Goal: Task Accomplishment & Management: Use online tool/utility

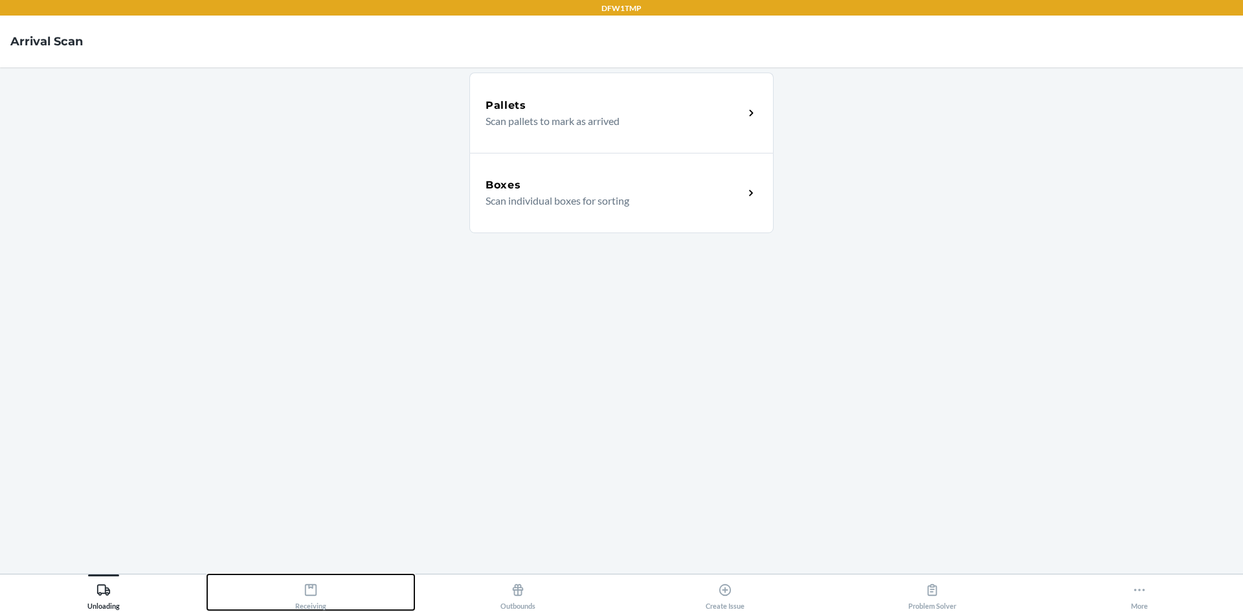
click at [332, 608] on button "Receiving" at bounding box center [310, 592] width 207 height 36
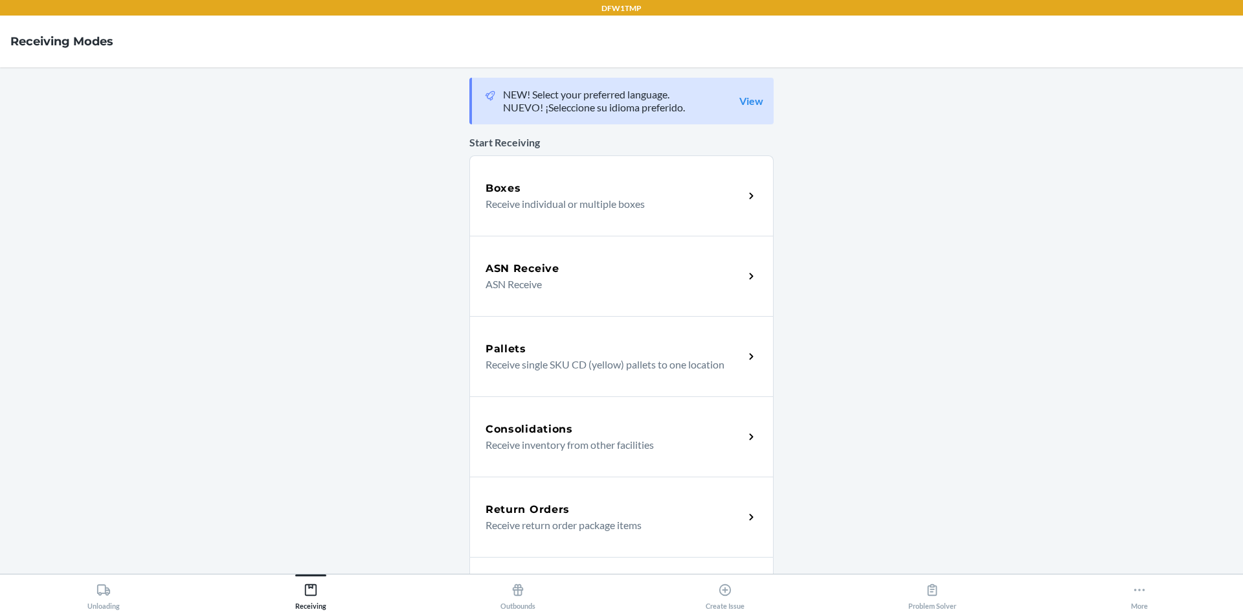
click at [609, 285] on p "ASN Receive" at bounding box center [610, 284] width 248 height 16
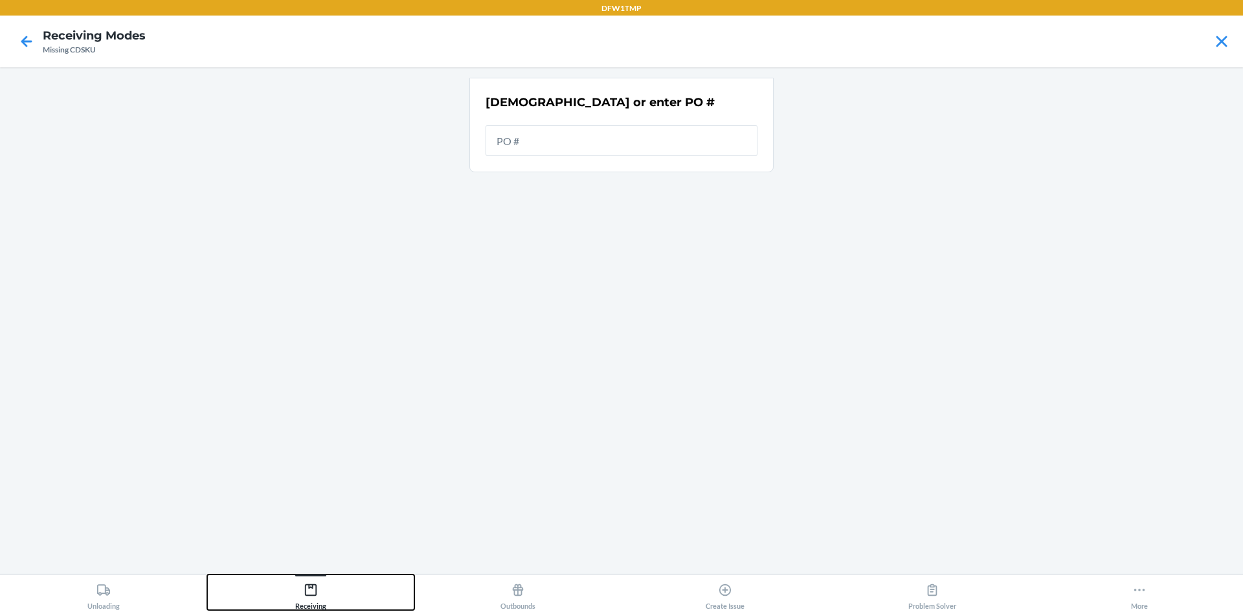
click at [324, 575] on div at bounding box center [310, 575] width 31 height 2
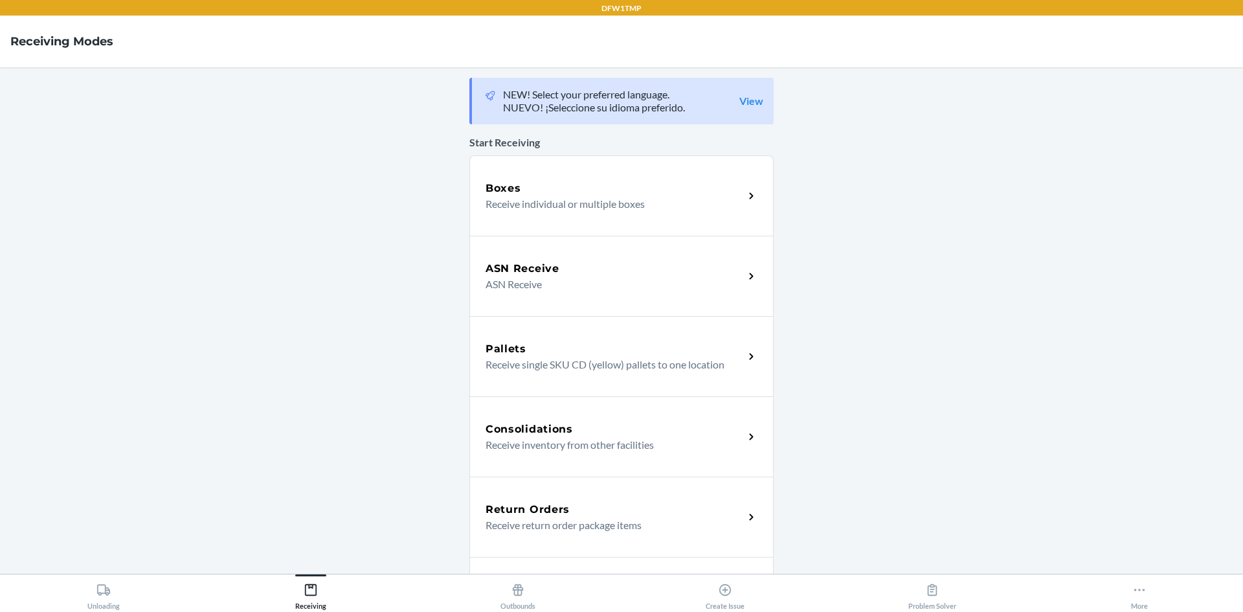
click link "Boxes Receive individual or multiple boxes" at bounding box center [621, 195] width 304 height 80
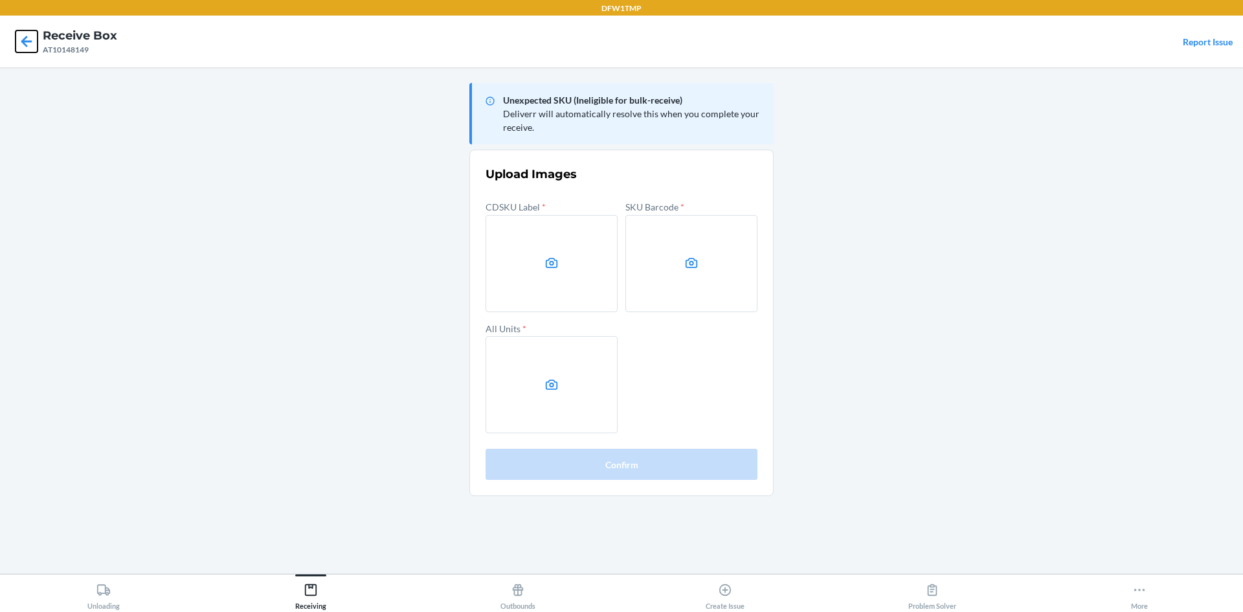
click at [24, 47] on icon at bounding box center [27, 41] width 22 height 22
click at [12, 45] on div at bounding box center [26, 41] width 32 height 32
click at [35, 37] on icon at bounding box center [27, 41] width 22 height 22
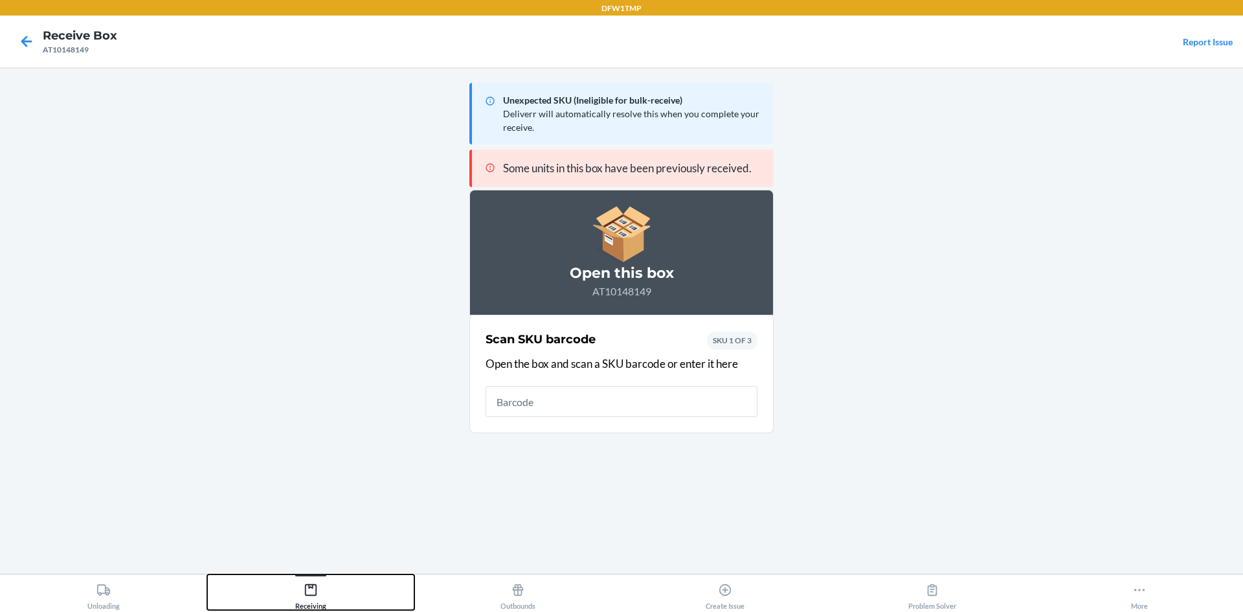
click at [299, 599] on div "Receiving" at bounding box center [310, 594] width 31 height 32
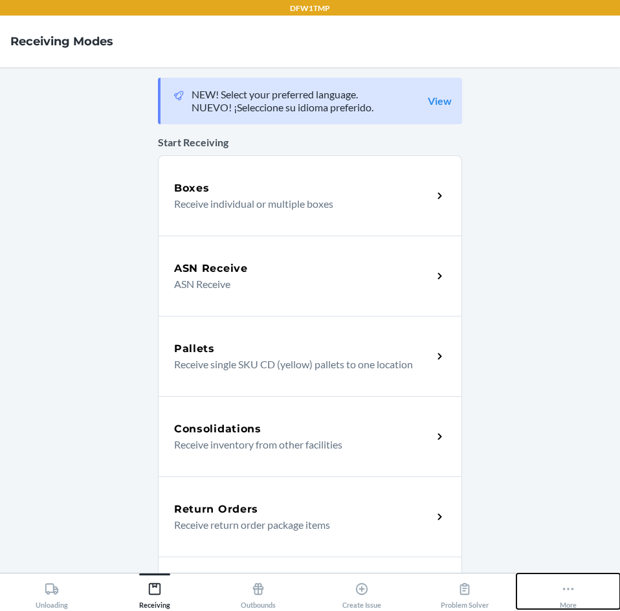
click at [572, 591] on icon at bounding box center [568, 589] width 14 height 14
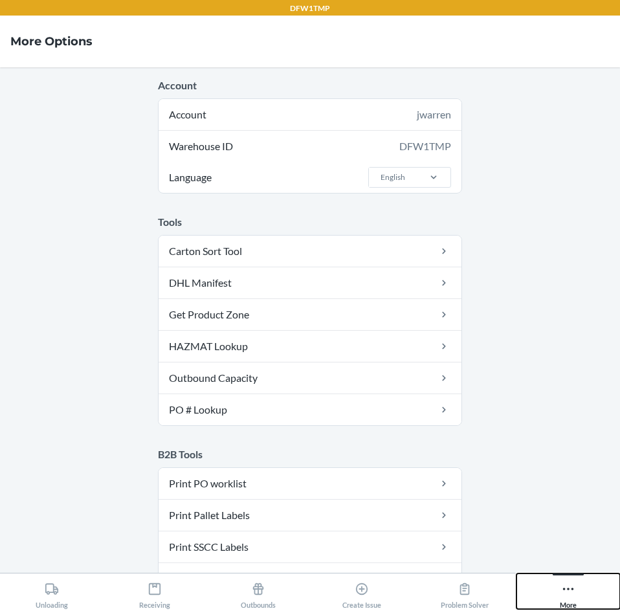
click at [566, 591] on icon at bounding box center [568, 589] width 14 height 14
click at [563, 595] on icon at bounding box center [568, 589] width 14 height 14
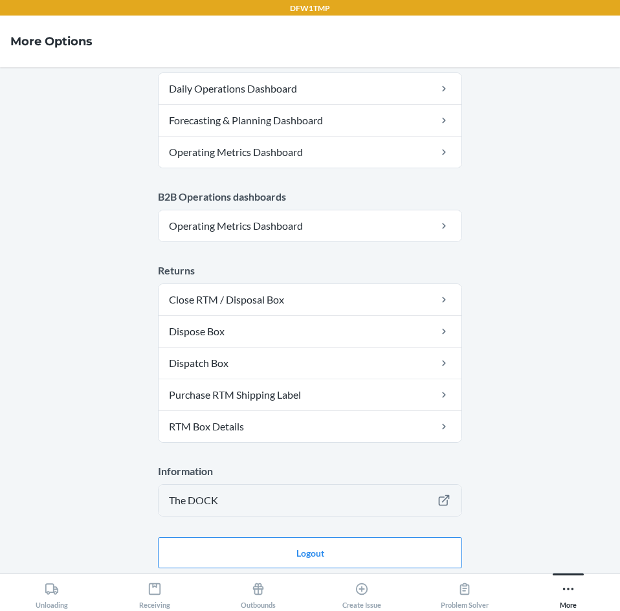
scroll to position [633, 0]
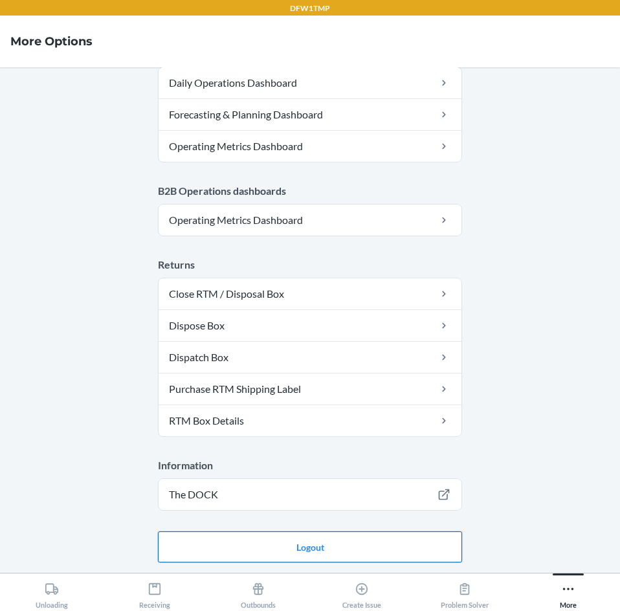
click at [318, 537] on button "Logout" at bounding box center [310, 547] width 304 height 31
